Goal: Transaction & Acquisition: Purchase product/service

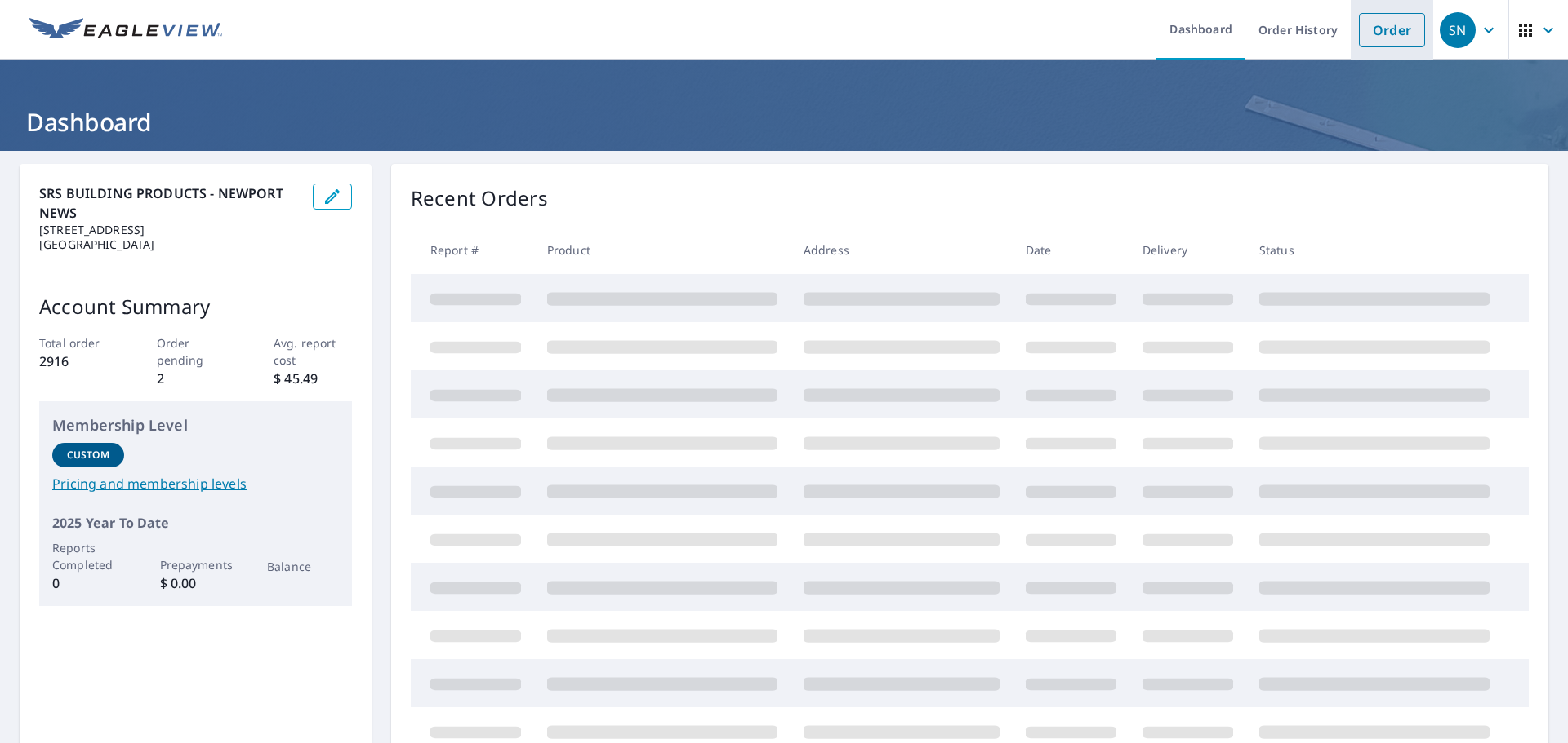
click at [1366, 40] on link "Order" at bounding box center [1392, 30] width 66 height 34
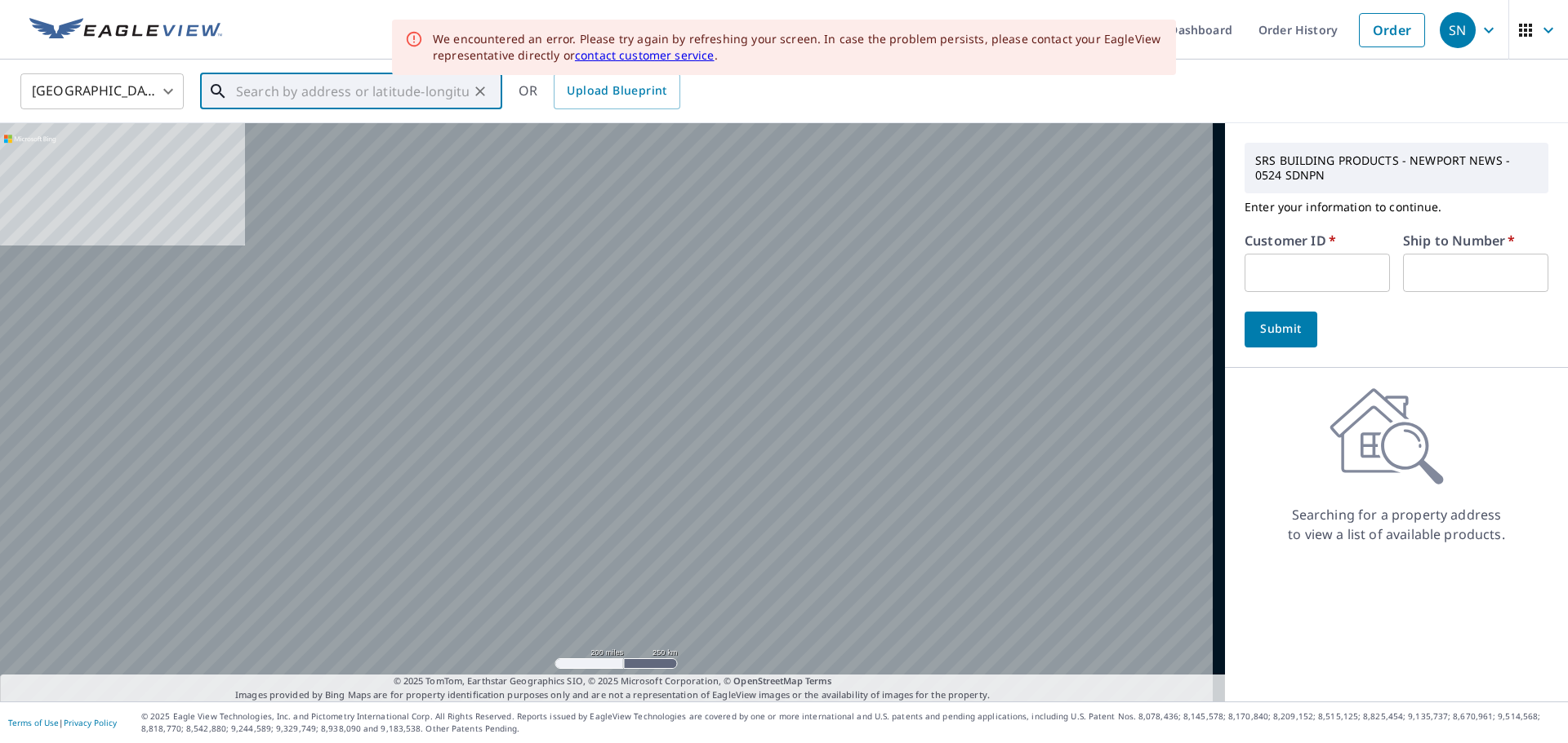
paste input "[STREET_ADDRESS]"
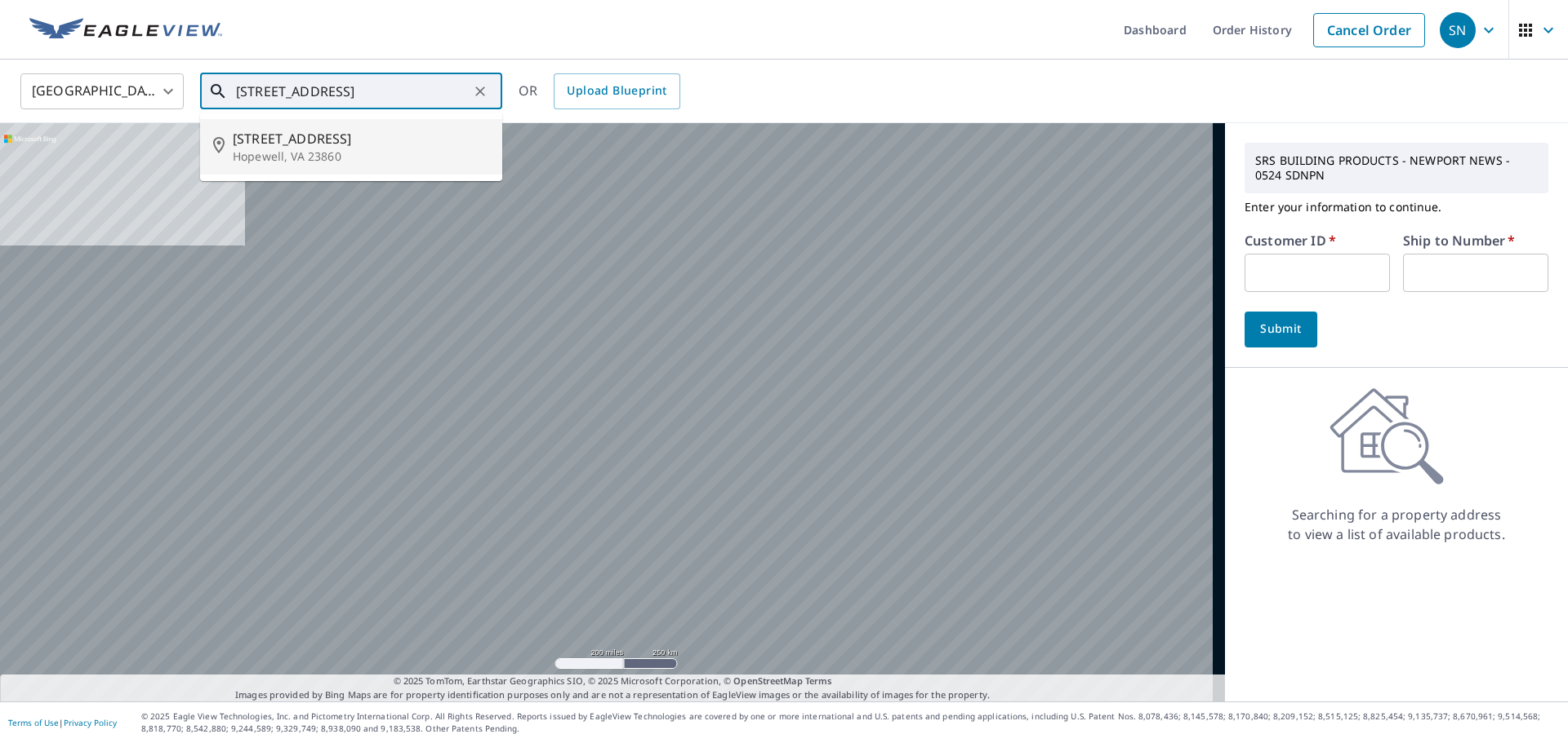
click at [342, 154] on p "Hopewell, VA 23860" at bounding box center [361, 157] width 256 height 17
type input "[STREET_ADDRESS]"
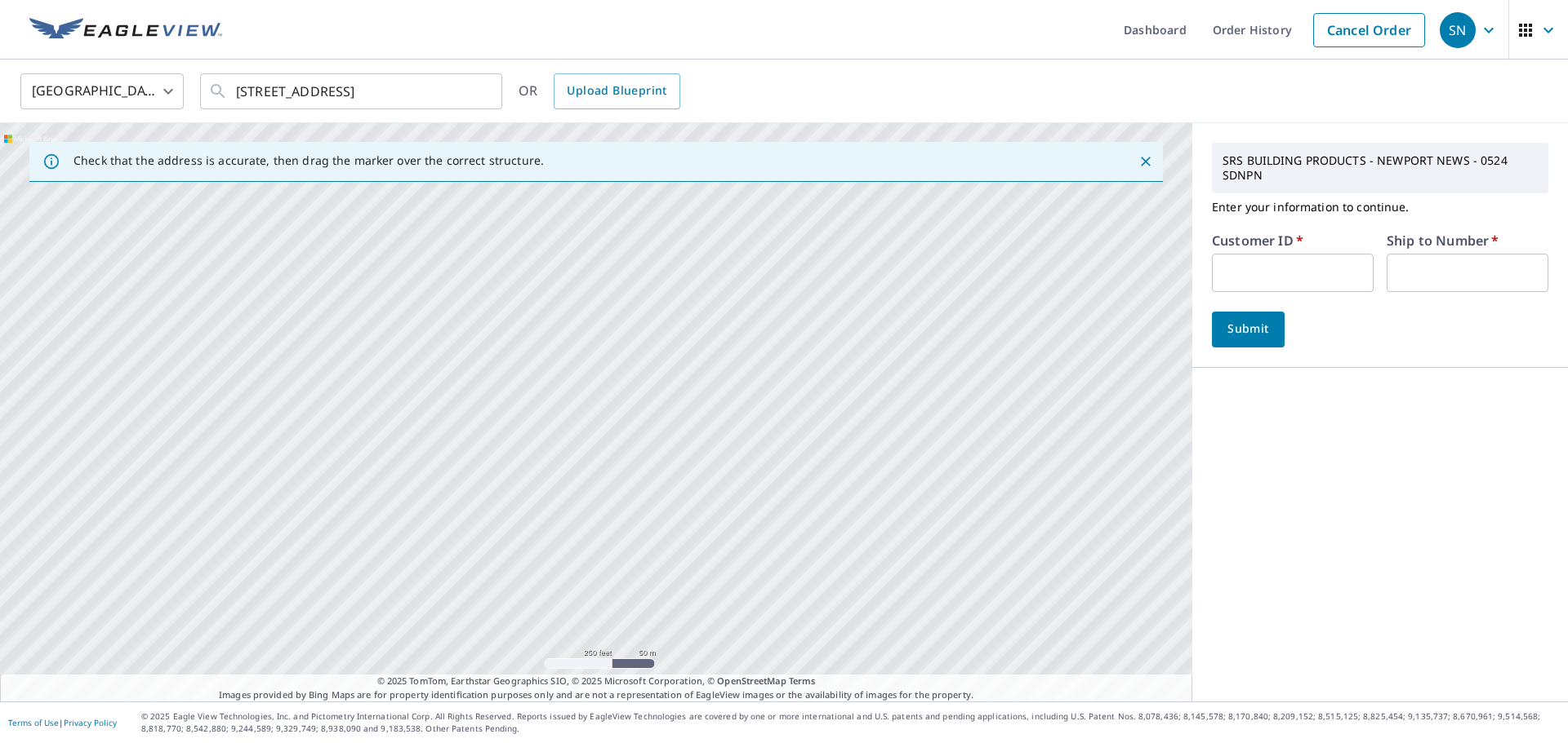
click at [1225, 264] on input "text" at bounding box center [1292, 273] width 161 height 38
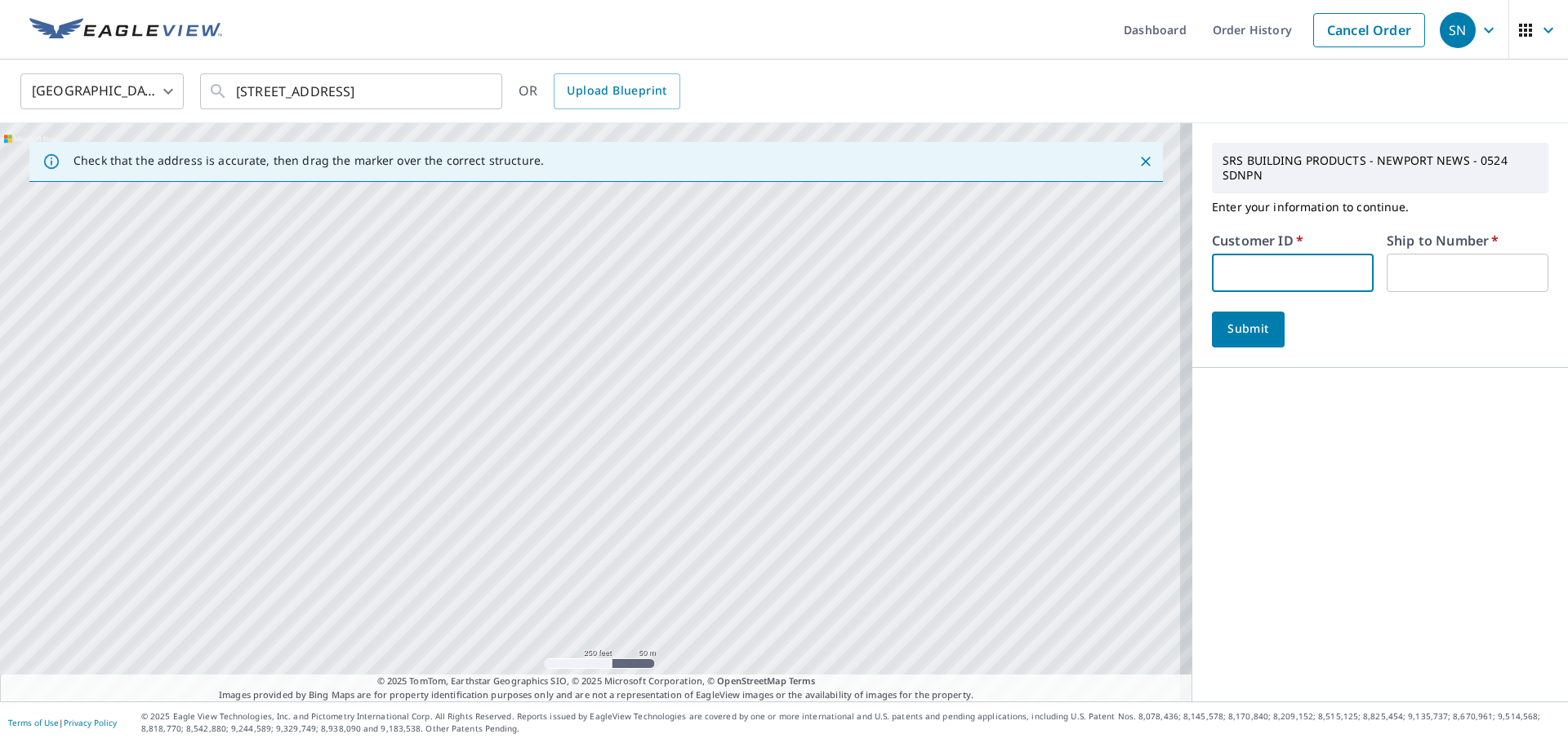
type input "ROF524"
click at [1429, 273] on input "text" at bounding box center [1466, 273] width 161 height 38
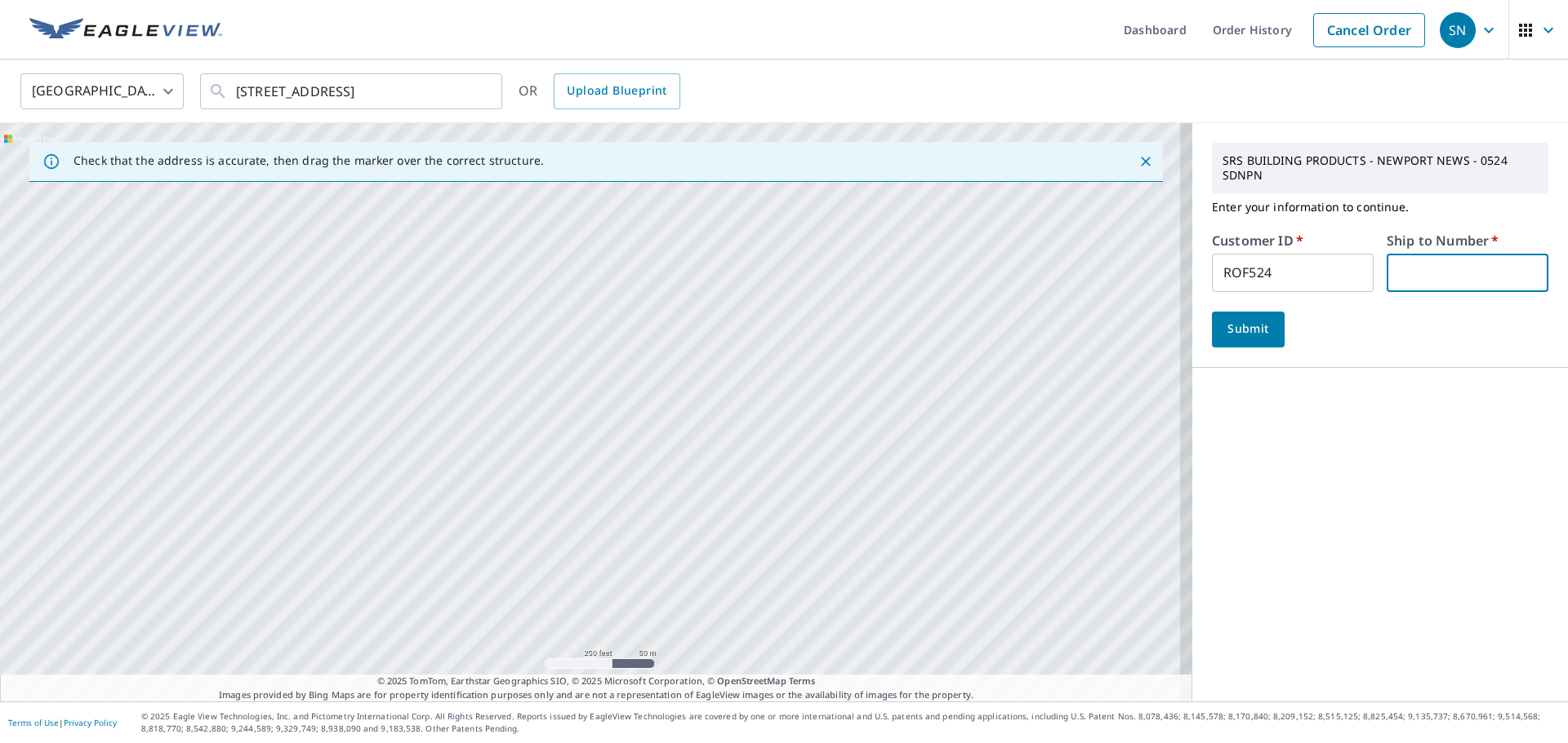
type input "1"
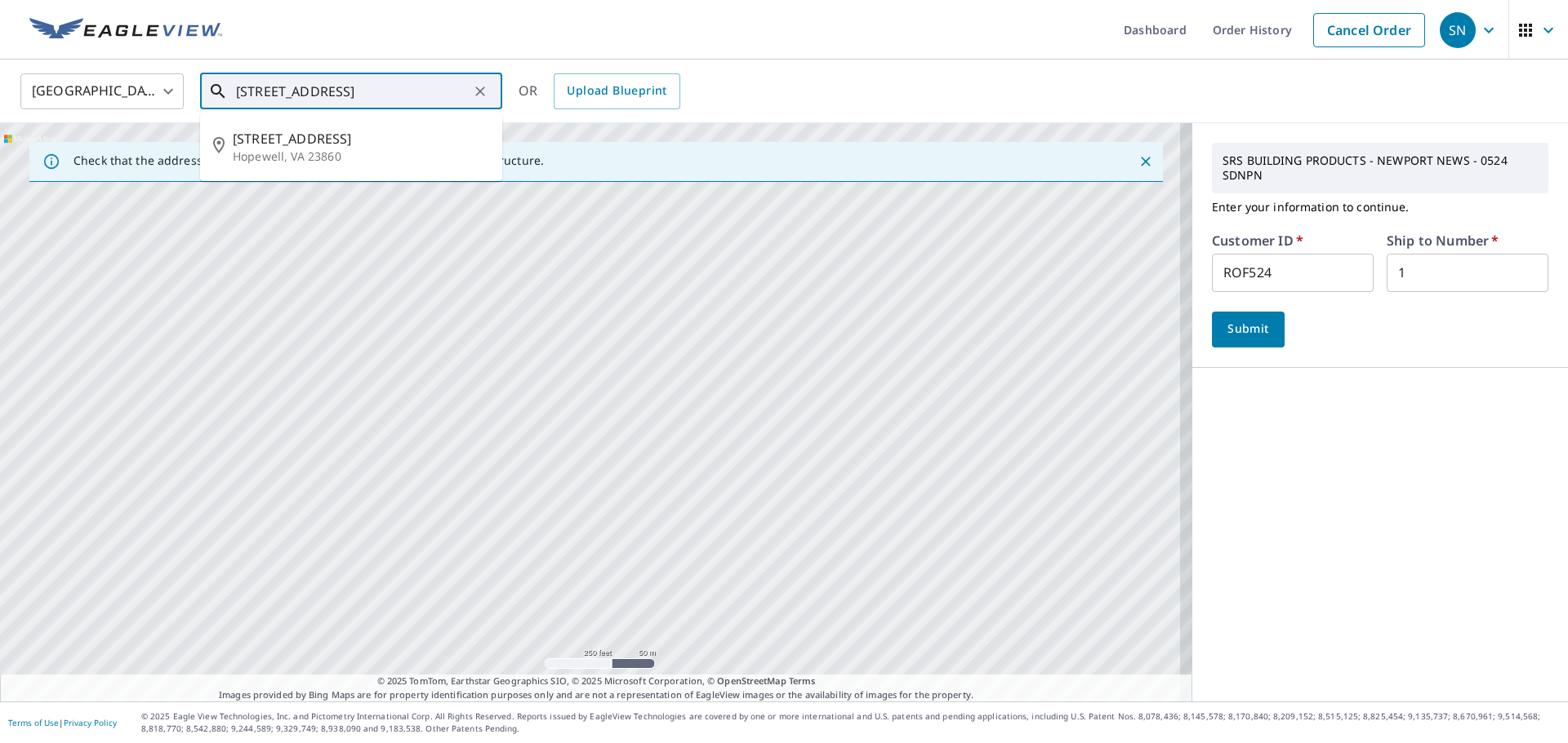
click at [345, 98] on input "[STREET_ADDRESS]" at bounding box center [351, 91] width 232 height 45
click at [1233, 341] on button "Submit" at bounding box center [1248, 329] width 73 height 36
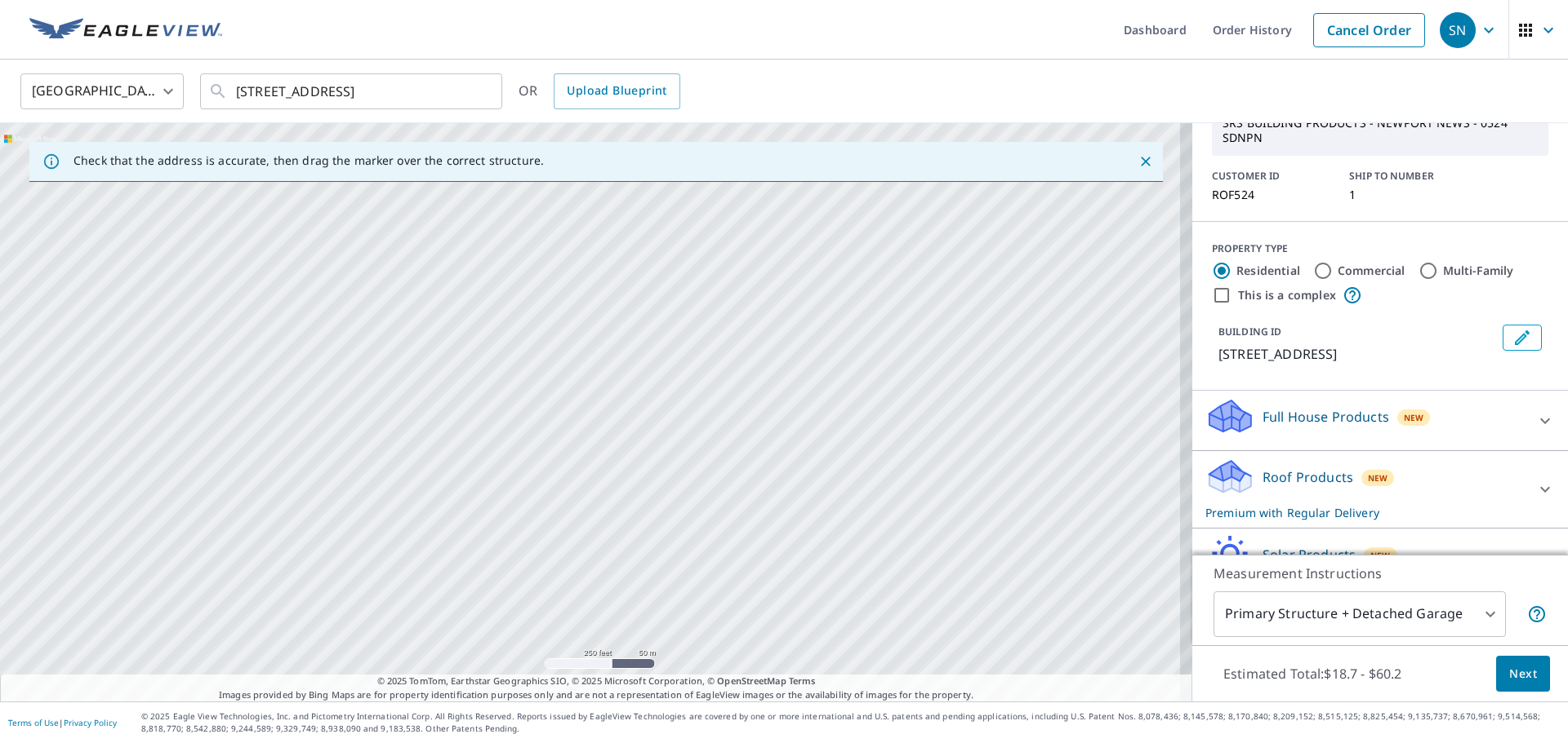
scroll to position [179, 0]
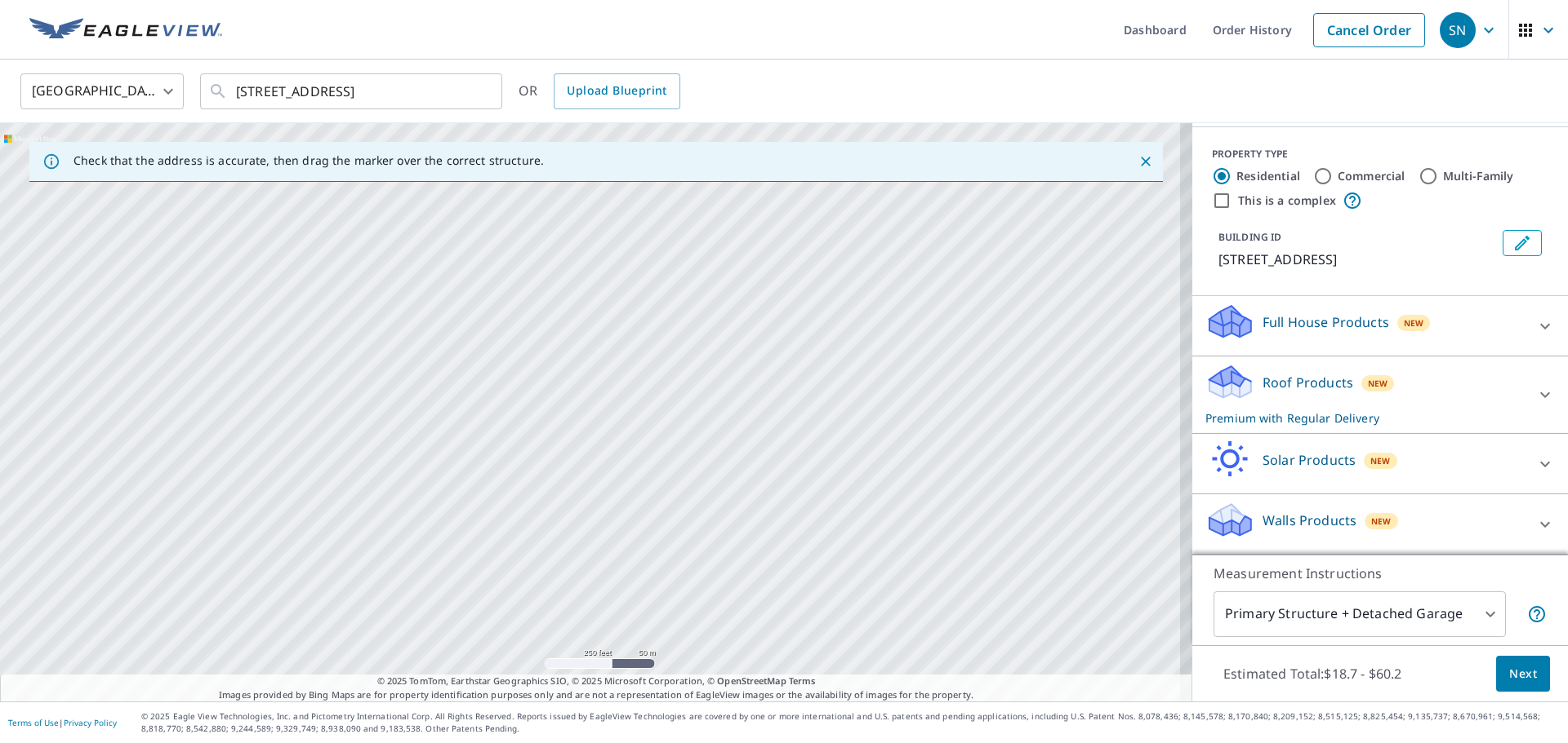
click at [1509, 671] on span "Next" at bounding box center [1523, 674] width 28 height 21
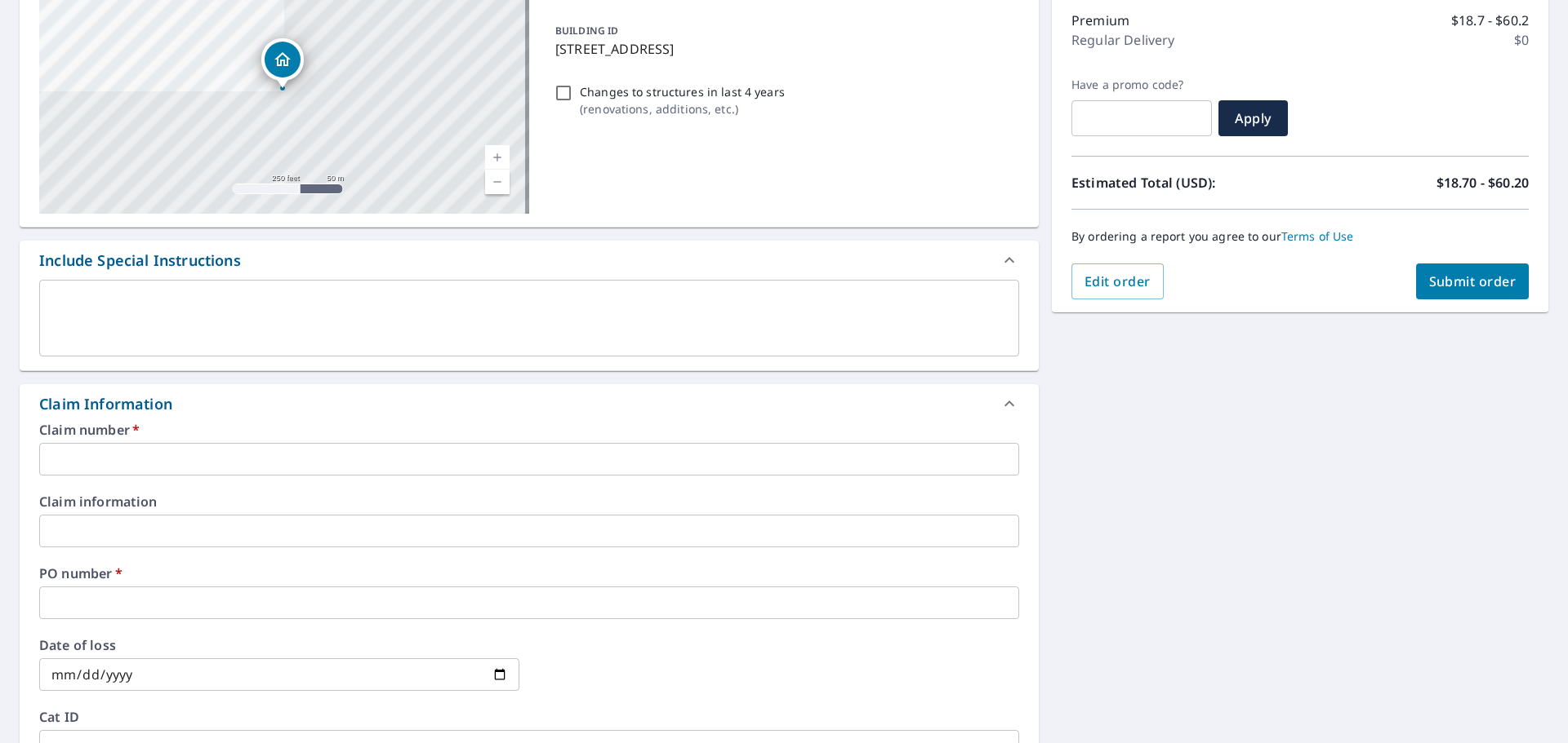
scroll to position [245, 0]
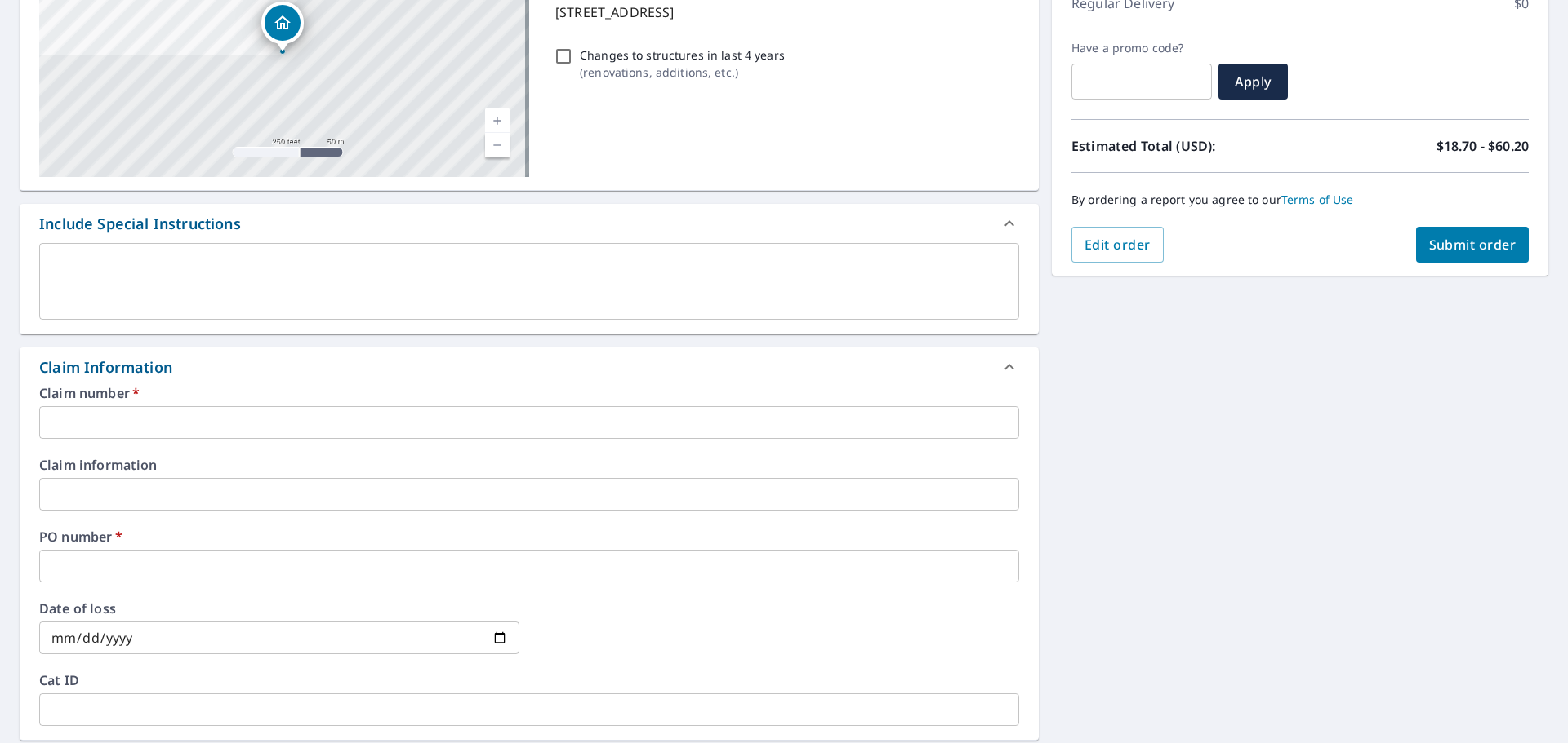
click at [131, 431] on input "text" at bounding box center [528, 422] width 980 height 32
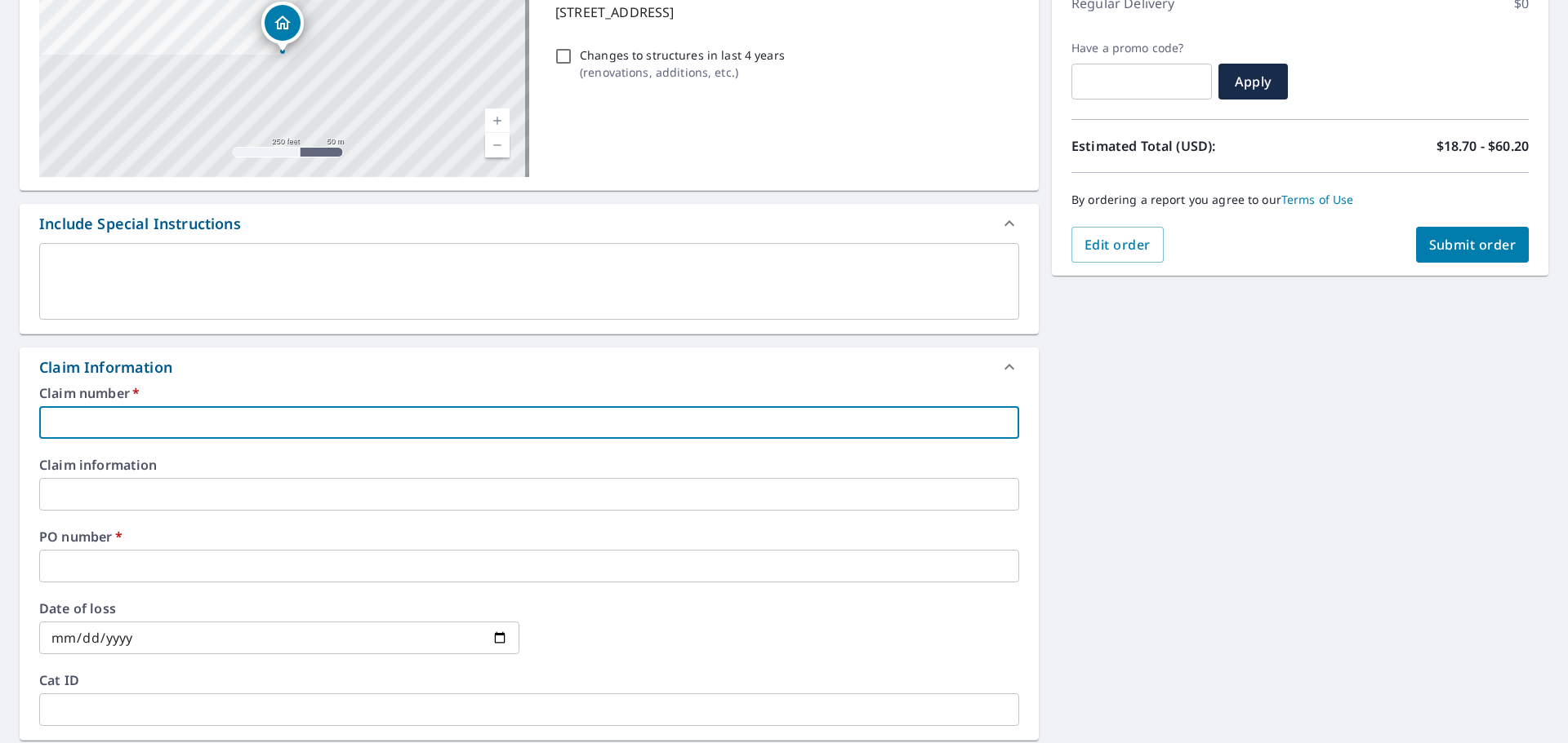
type input "ROF524"
checkbox input "true"
type input "ROF524-"
checkbox input "true"
paste input "[STREET_ADDRESS]"
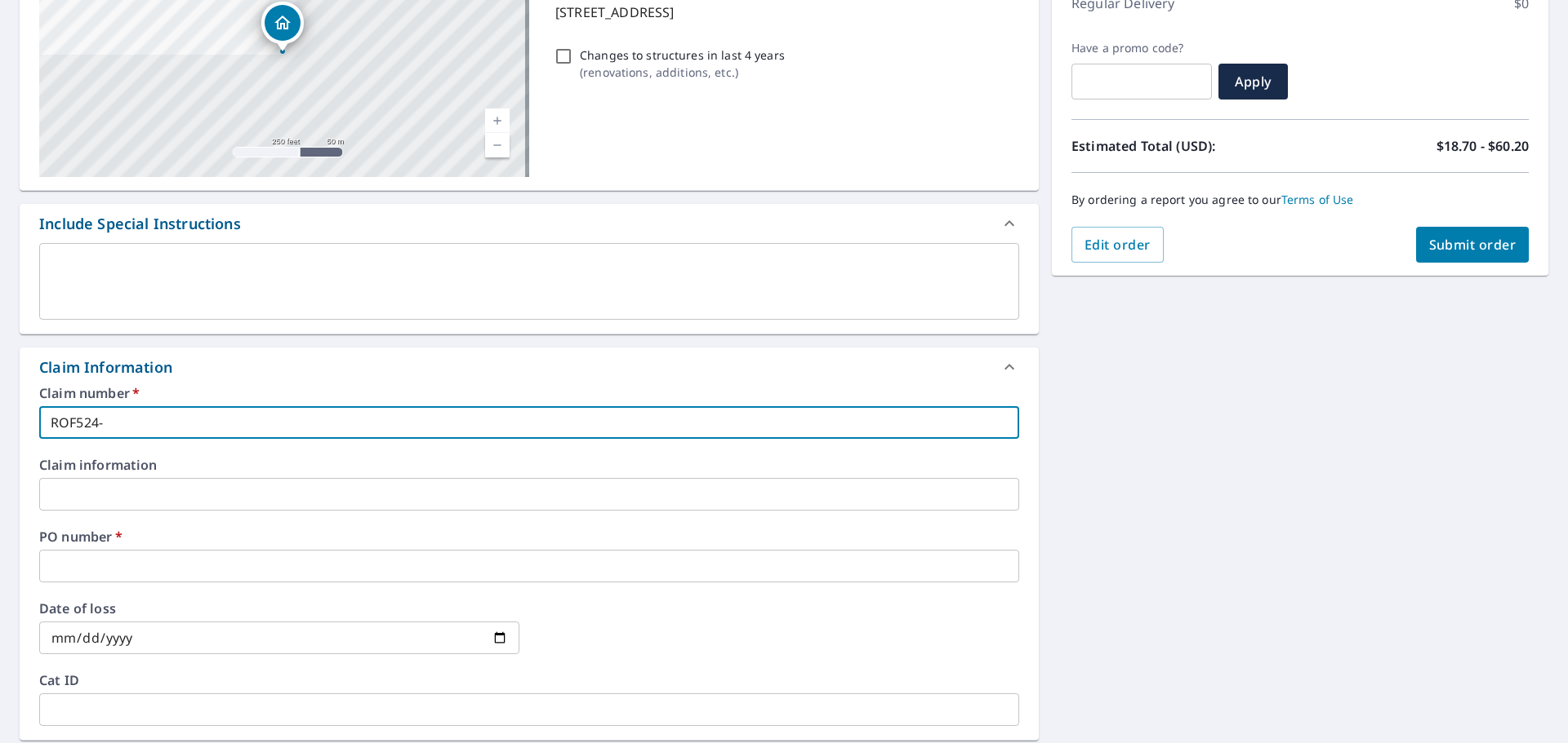
type input "ROF524-[STREET_ADDRESS]"
checkbox input "true"
type input "ROF524-[STREET_ADDRESS]"
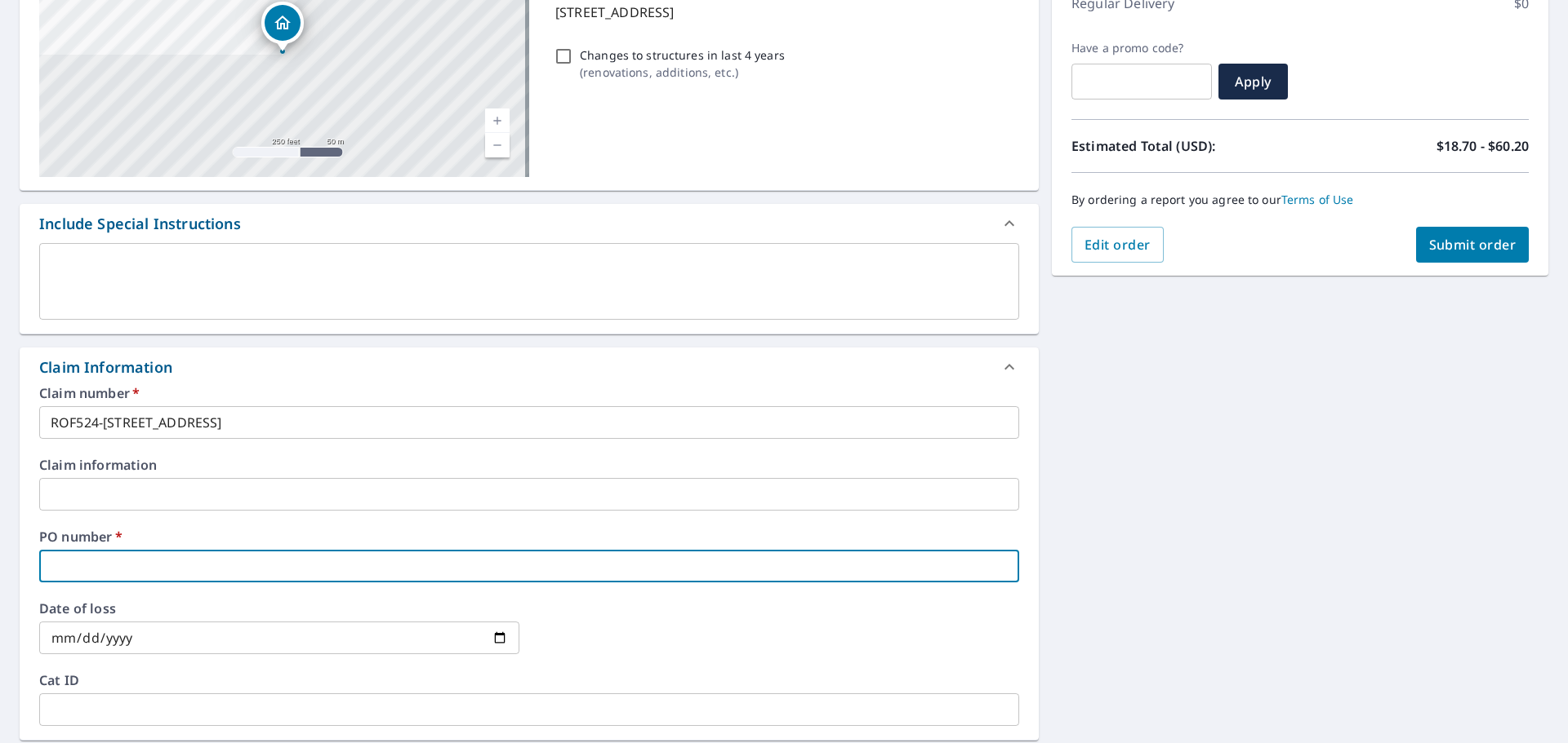
paste input "[STREET_ADDRESS]"
type input "[STREET_ADDRESS]"
checkbox input "true"
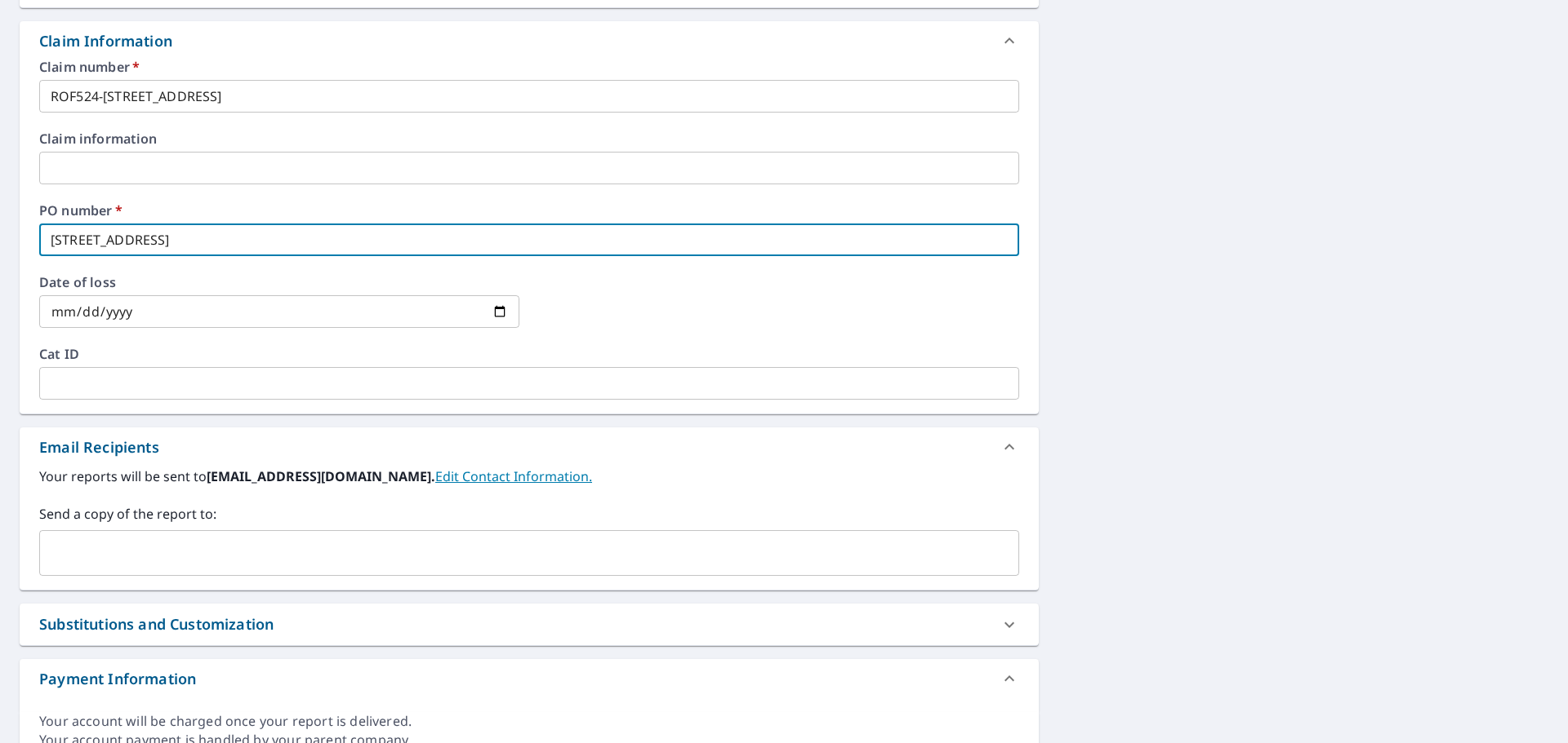
type input "[STREET_ADDRESS]"
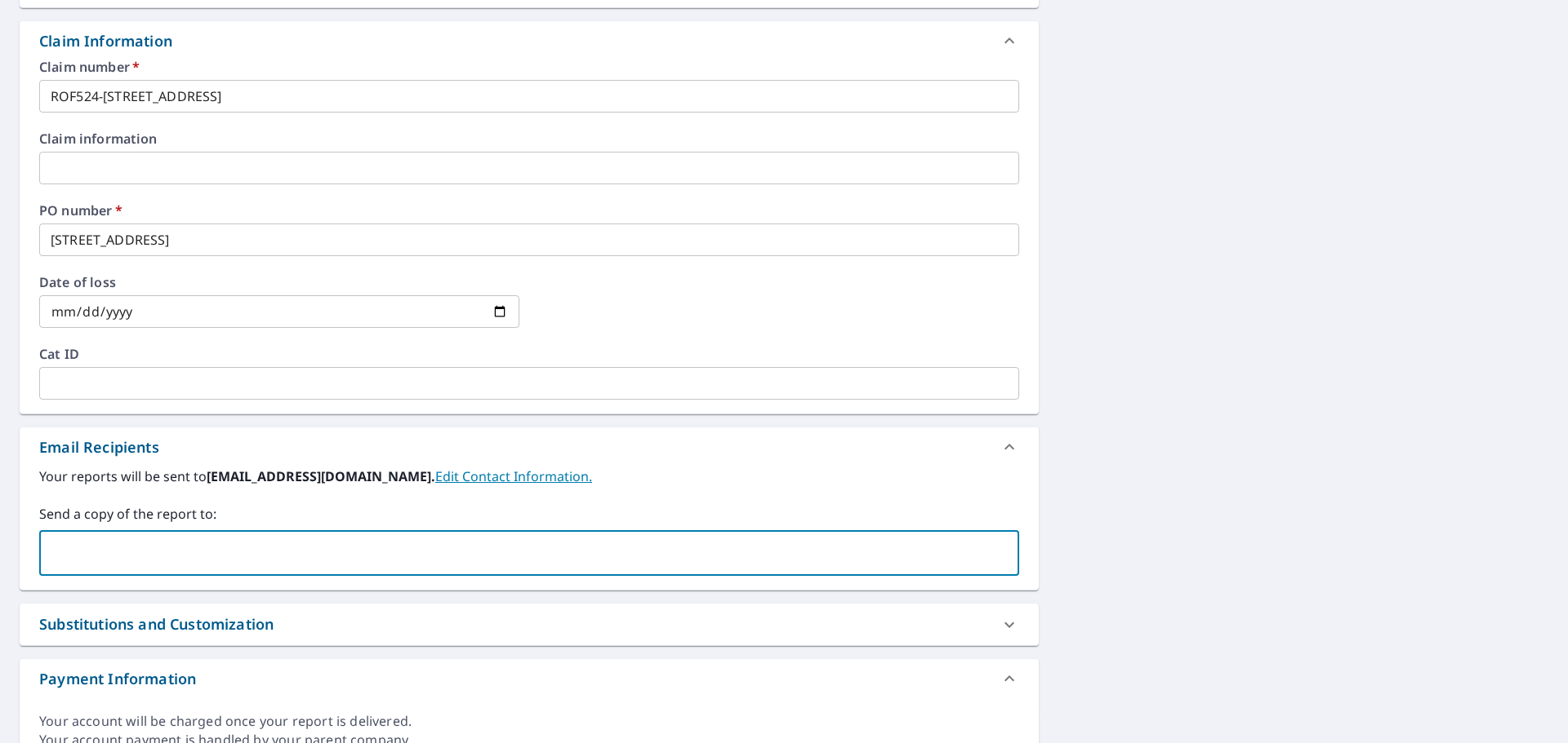
paste input "[PERSON_NAME] <[PERSON_NAME][EMAIL_ADDRESS][DOMAIN_NAME]>"
click at [161, 555] on input "[PERSON_NAME] <[PERSON_NAME][EMAIL_ADDRESS][DOMAIN_NAME]>" at bounding box center [516, 554] width 940 height 31
click at [236, 550] on input "[PERSON_NAME][EMAIL_ADDRESS][DOMAIN_NAME]>" at bounding box center [516, 554] width 940 height 31
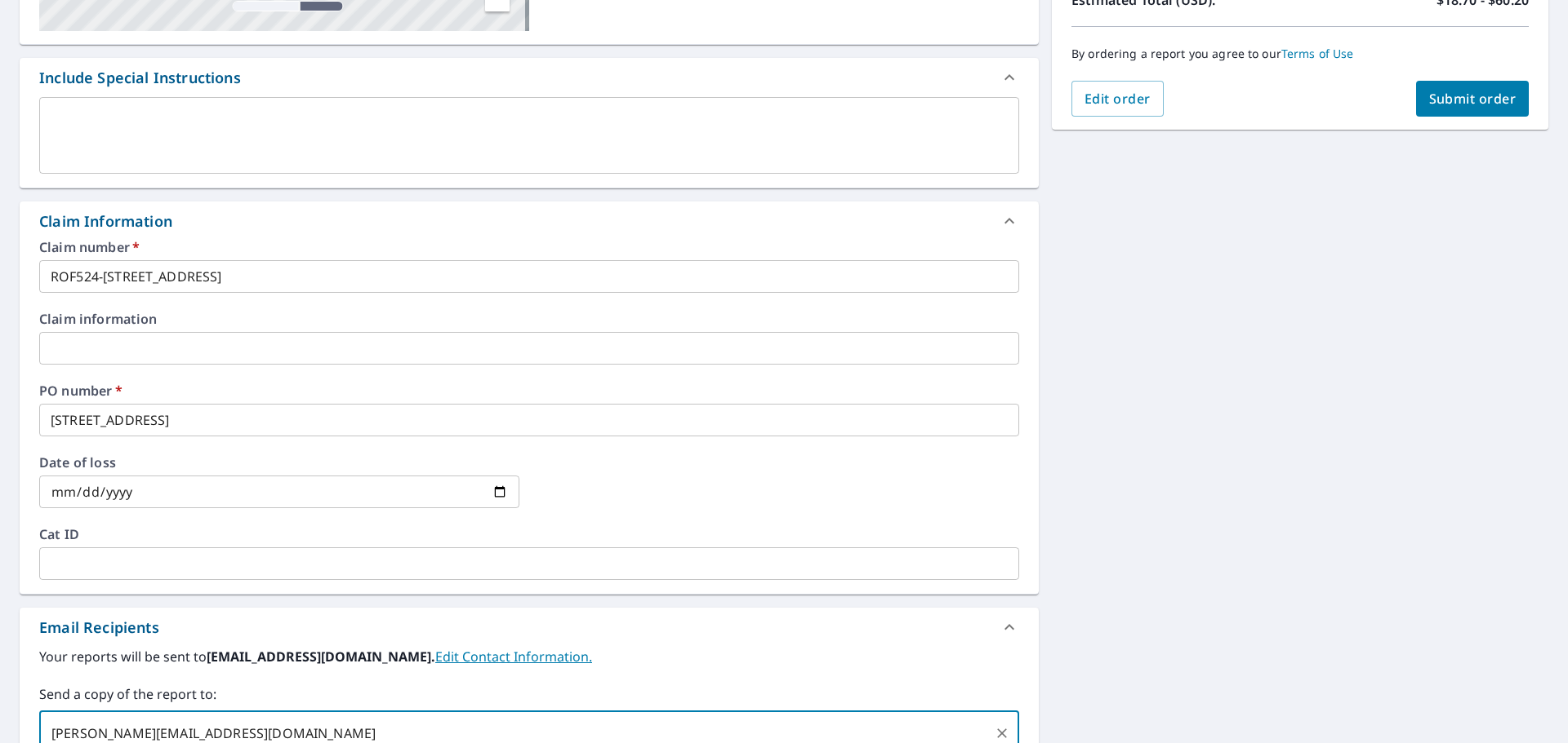
scroll to position [245, 0]
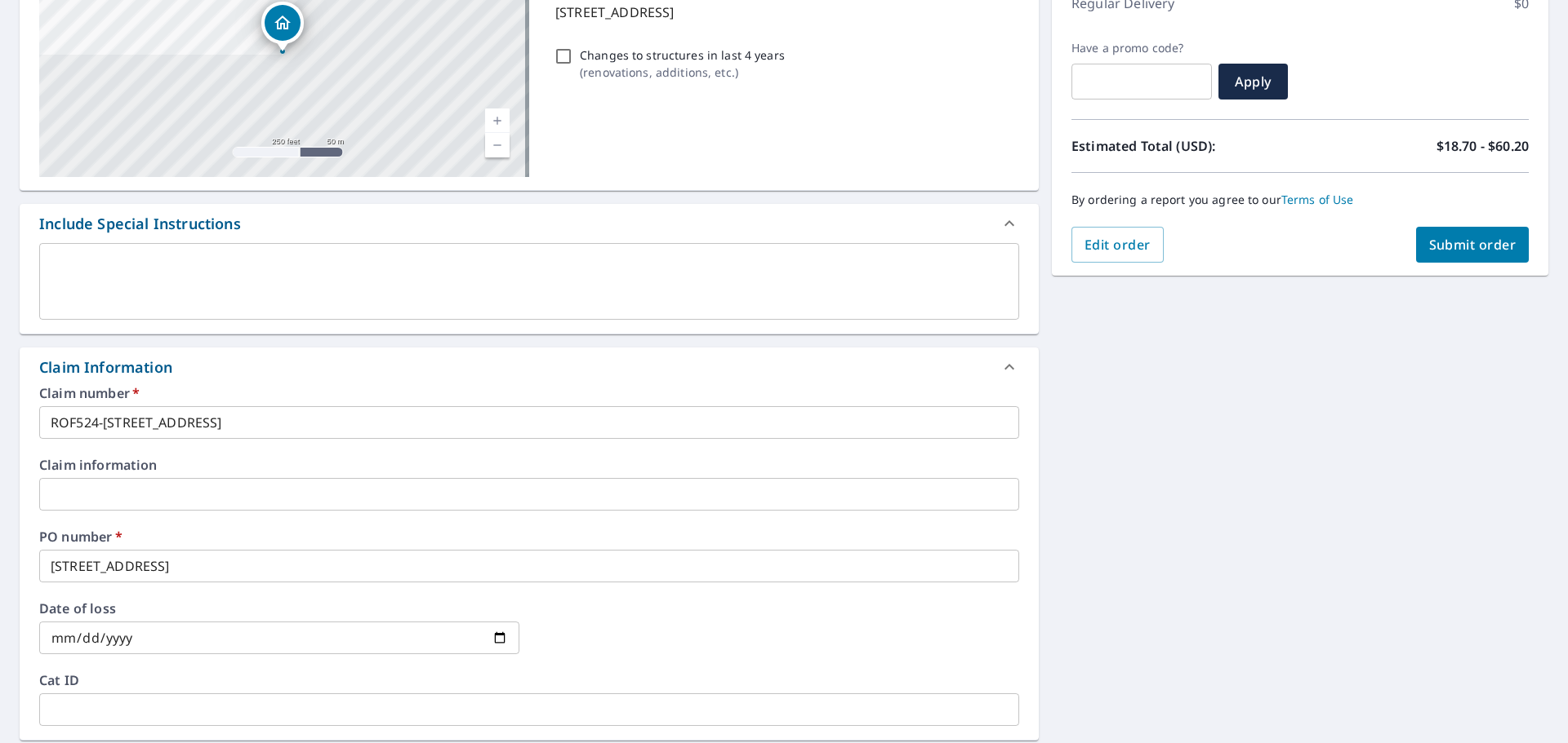
type input "[PERSON_NAME][EMAIL_ADDRESS][DOMAIN_NAME]"
click at [1467, 246] on span "Submit order" at bounding box center [1473, 245] width 88 height 18
checkbox input "true"
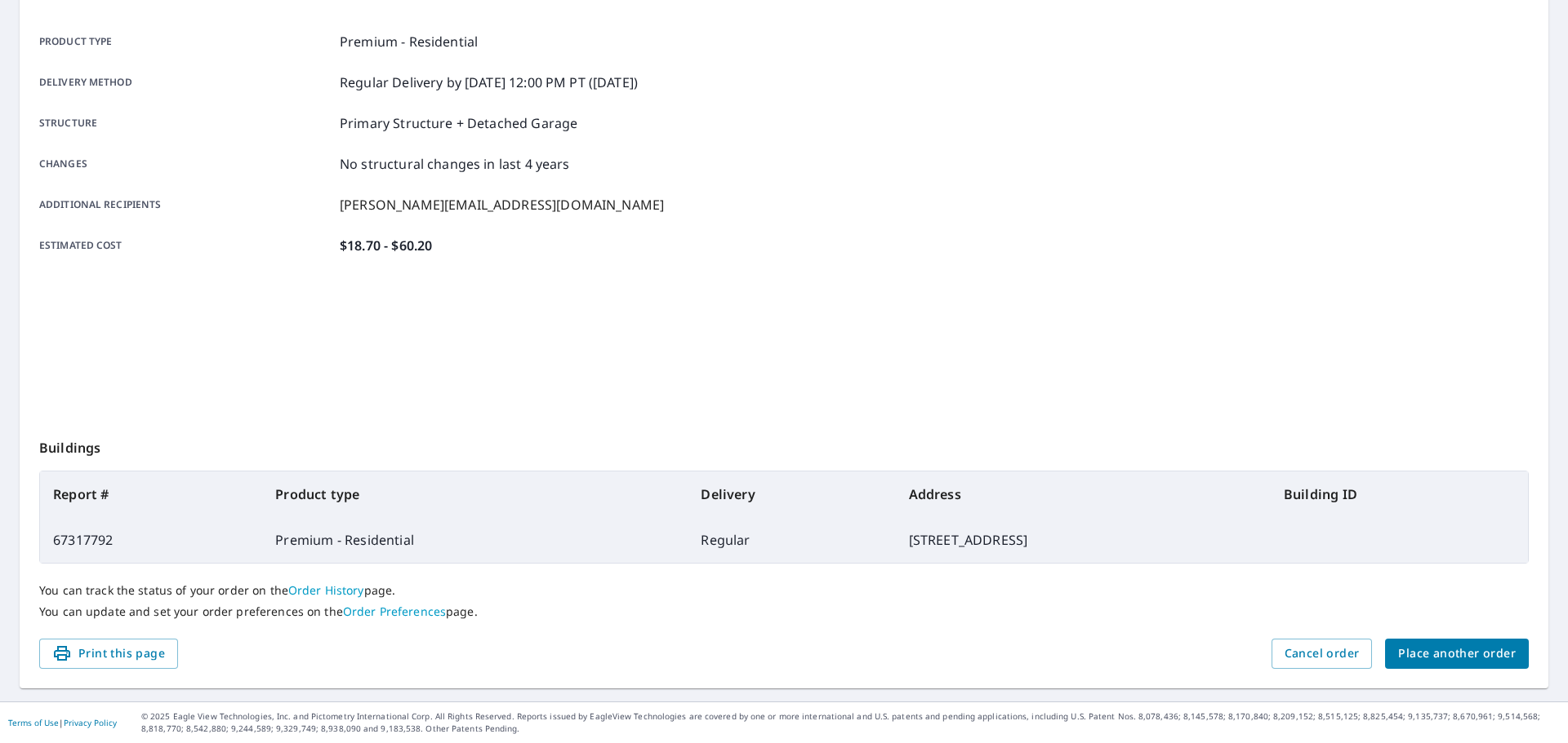
scroll to position [217, 0]
